Goal: Find specific page/section: Find specific page/section

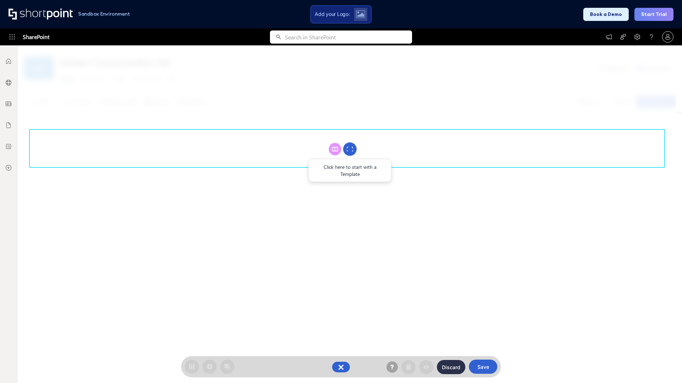
click at [350, 149] on circle at bounding box center [349, 149] width 13 height 13
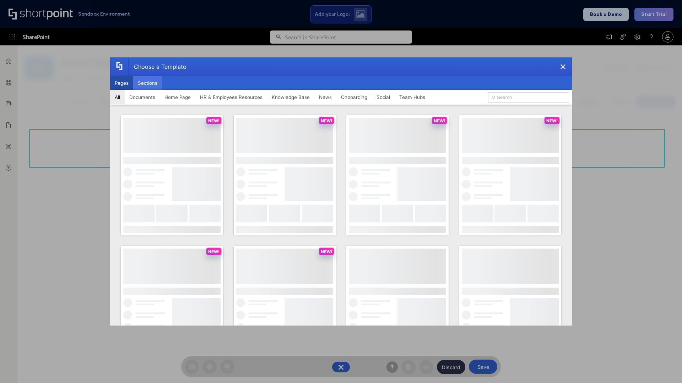
click at [147, 83] on button "Sections" at bounding box center [147, 83] width 29 height 14
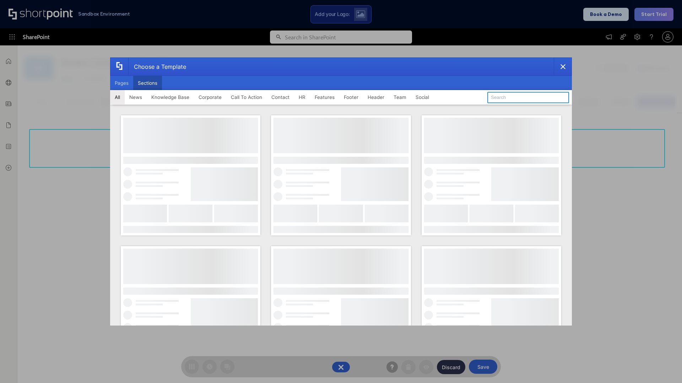
type input "Teammate 1"
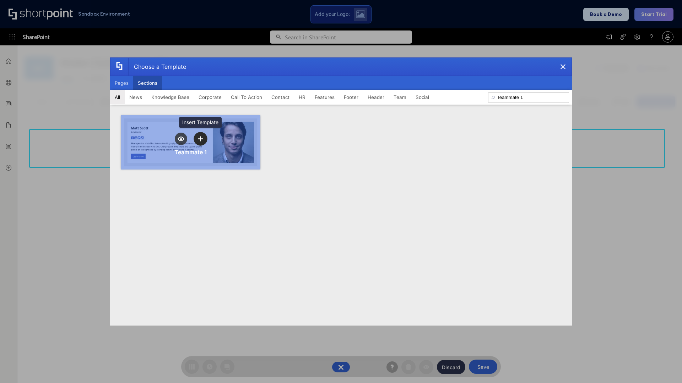
click at [200, 139] on icon "template selector" at bounding box center [200, 138] width 5 height 5
